Goal: Transaction & Acquisition: Purchase product/service

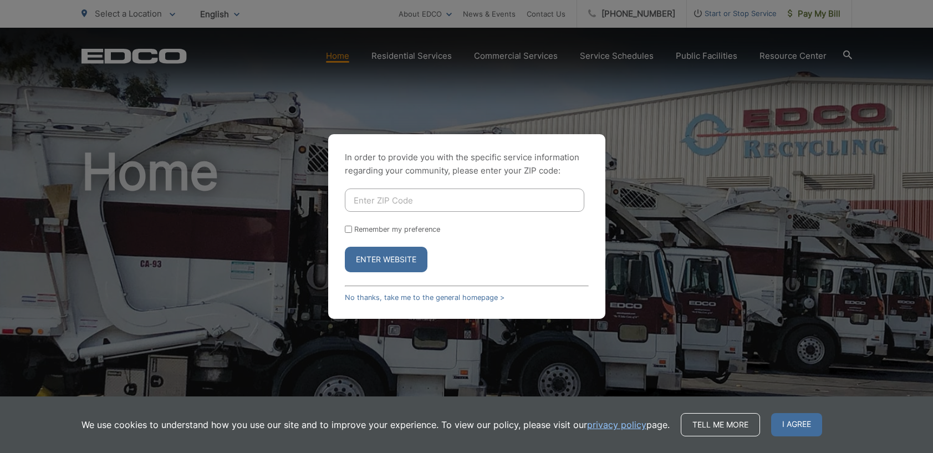
click at [445, 205] on input "Enter ZIP Code" at bounding box center [465, 200] width 240 height 23
type input "91942"
click at [354, 232] on label "Remember my preference" at bounding box center [397, 229] width 86 height 8
click at [352, 232] on input "Remember my preference" at bounding box center [348, 229] width 7 height 7
checkbox input "true"
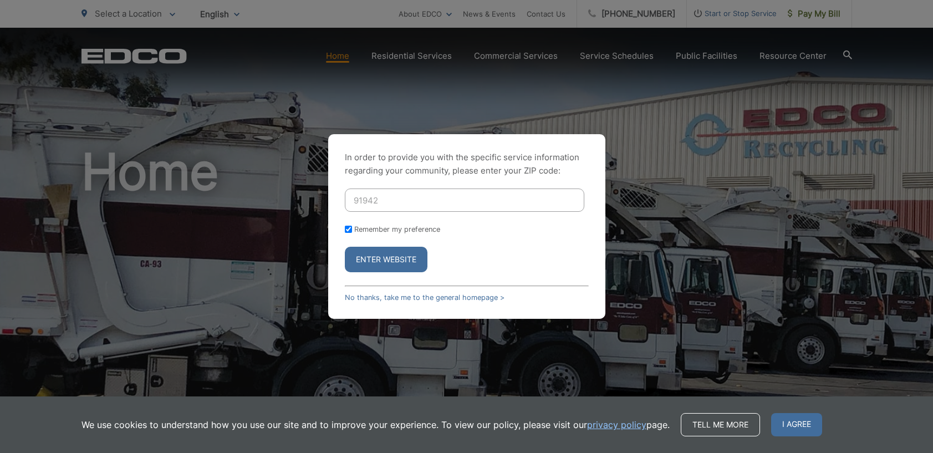
checkbox input "true"
click at [383, 268] on button "Enter Website" at bounding box center [386, 260] width 83 height 26
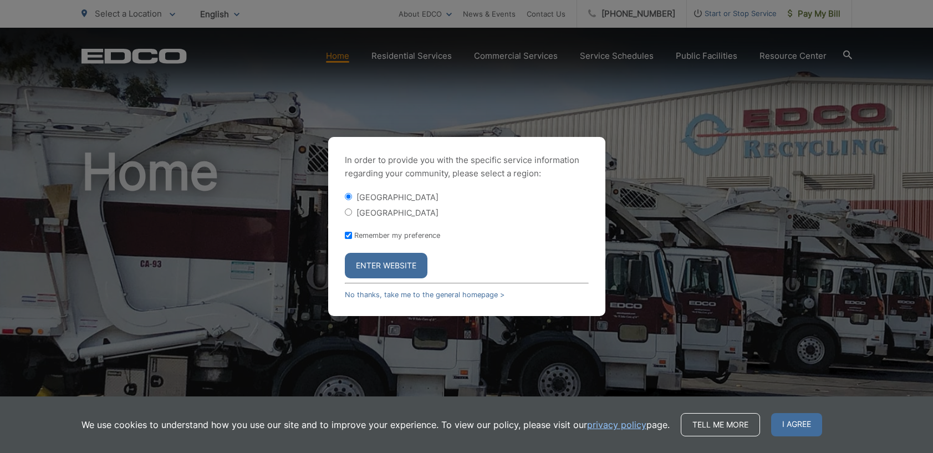
click at [398, 271] on button "Enter Website" at bounding box center [386, 266] width 83 height 26
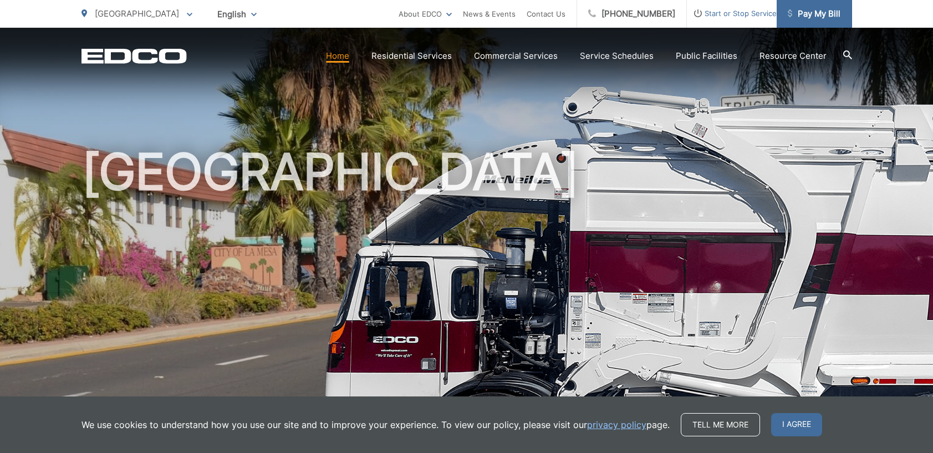
click at [826, 13] on span "Pay My Bill" at bounding box center [814, 13] width 53 height 13
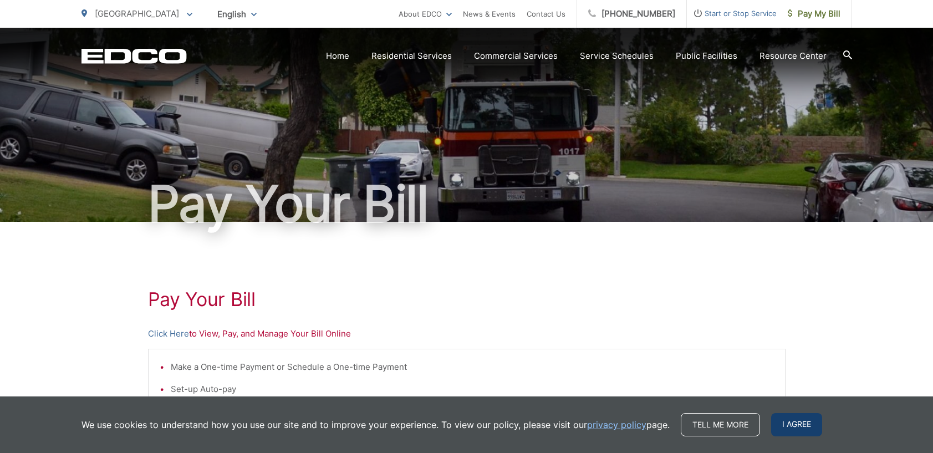
click at [797, 422] on span "I agree" at bounding box center [796, 424] width 51 height 23
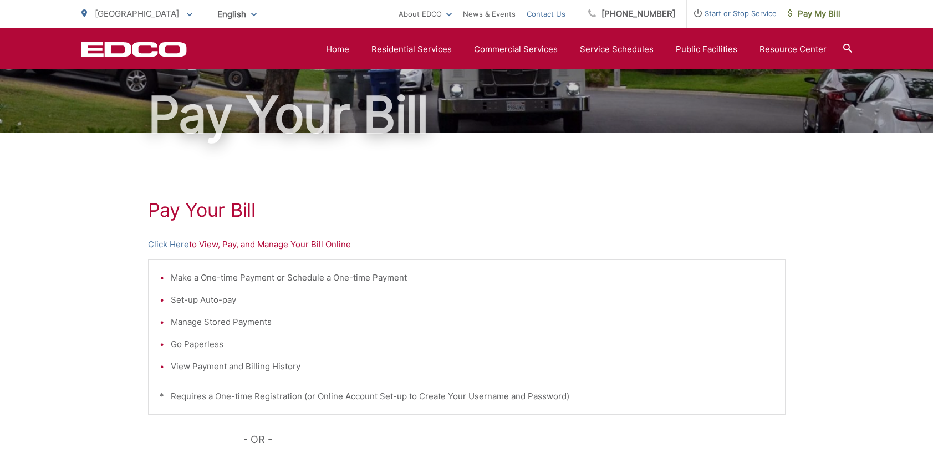
scroll to position [59, 0]
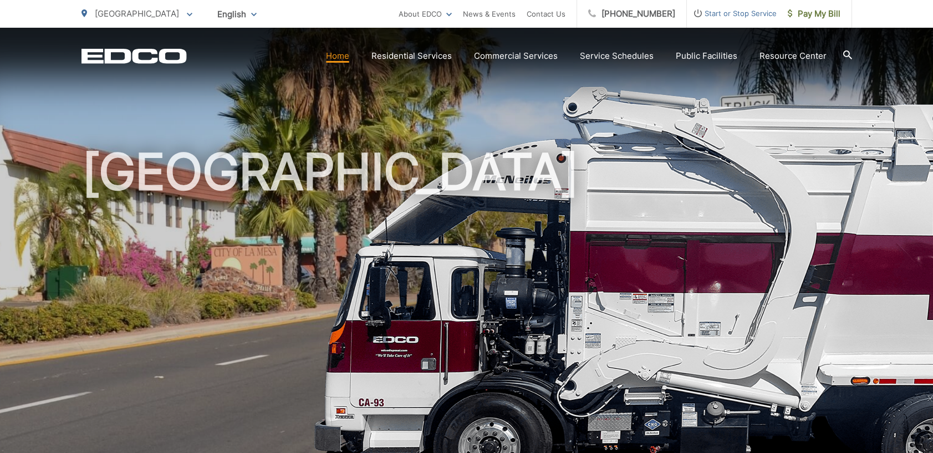
click at [151, 15] on p "[GEOGRAPHIC_DATA]" at bounding box center [137, 13] width 111 height 13
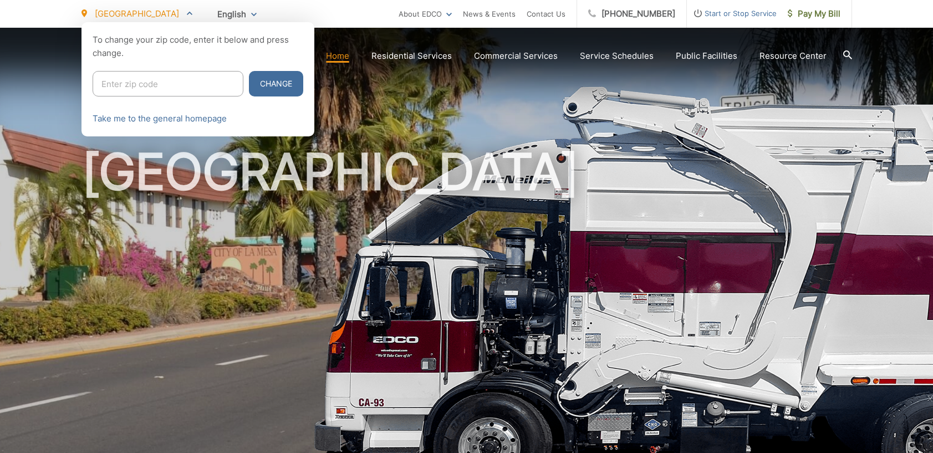
click at [521, 95] on div at bounding box center [466, 248] width 933 height 453
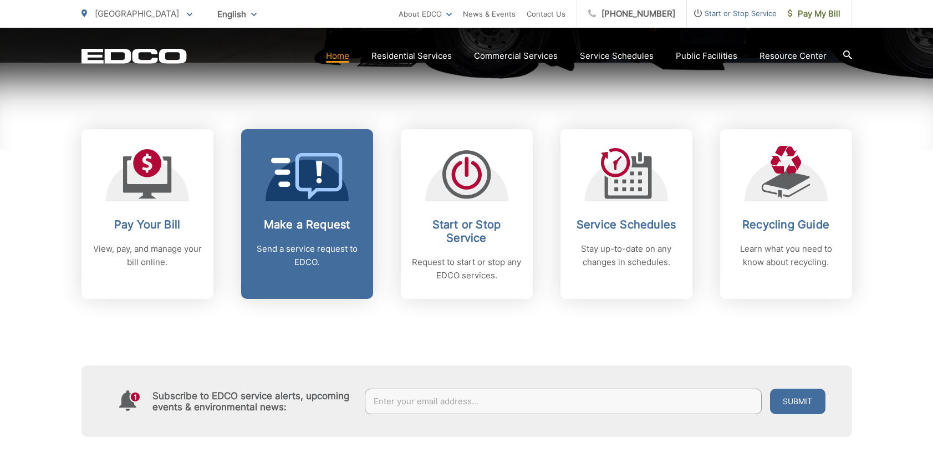
scroll to position [424, 0]
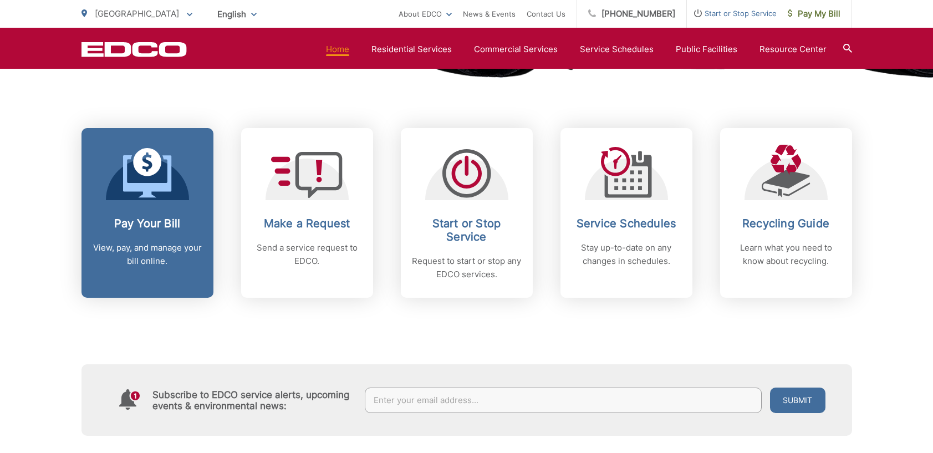
click at [164, 167] on icon at bounding box center [147, 173] width 49 height 50
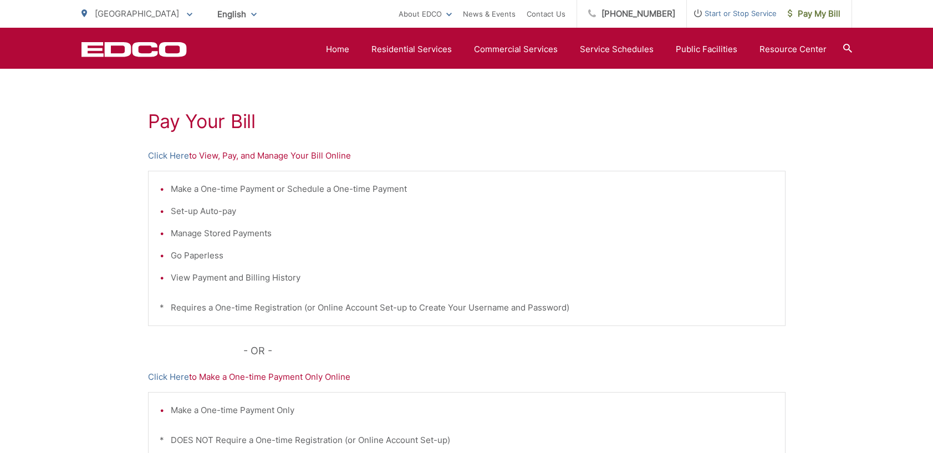
scroll to position [175, 0]
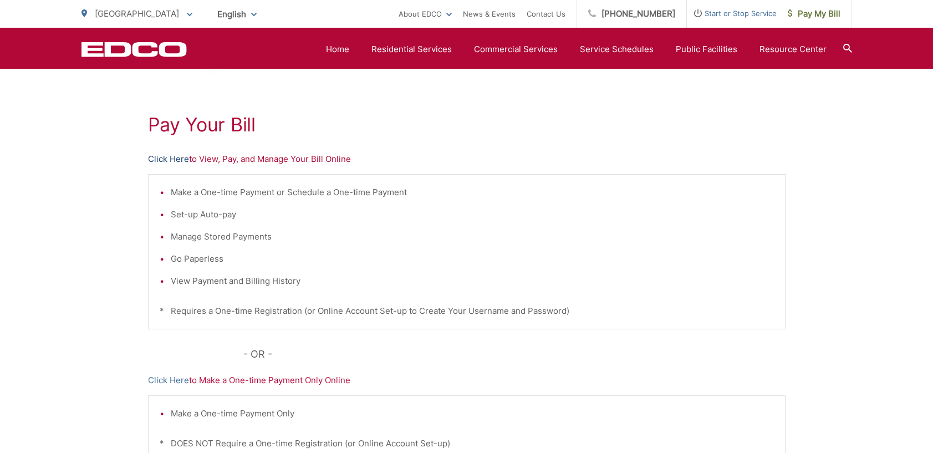
click at [174, 161] on link "Click Here" at bounding box center [168, 159] width 41 height 13
click at [179, 161] on link "Click Here" at bounding box center [168, 159] width 41 height 13
click at [172, 161] on link "Click Here" at bounding box center [168, 159] width 41 height 13
click at [173, 158] on link "Click Here" at bounding box center [168, 159] width 41 height 13
